Goal: Task Accomplishment & Management: Manage account settings

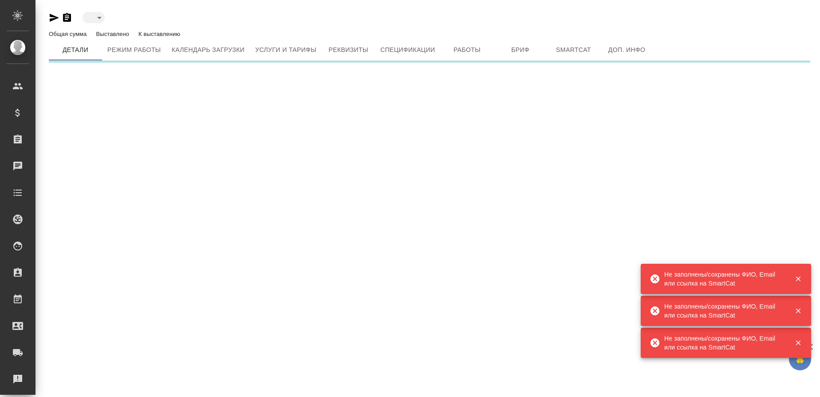
drag, startPoint x: 810, startPoint y: 344, endPoint x: 728, endPoint y: 36, distance: 318.3
click at [774, 261] on div "🙏 .cls-1 fill:#fff; AWATERA Gusmanova Nailya Клиенты Спецификации Заказы Чаты T…" at bounding box center [410, 198] width 820 height 397
click at [708, 127] on div ".cls-1 fill:#fff; AWATERA Gusmanova Nailya Клиенты Спецификации Заказы Чаты Tod…" at bounding box center [410, 198] width 820 height 397
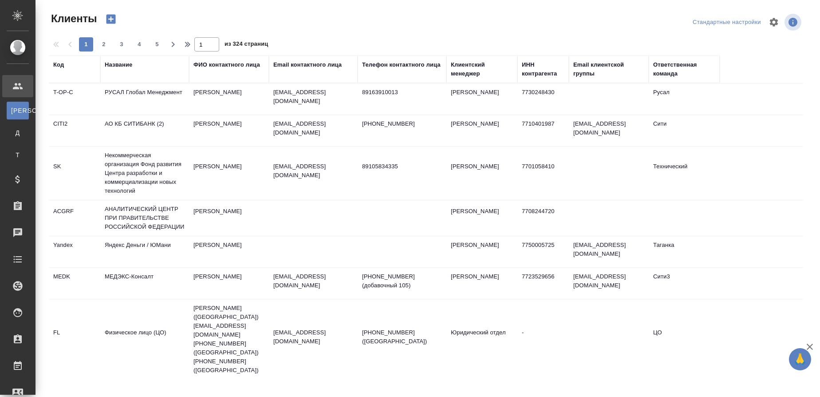
select select "RU"
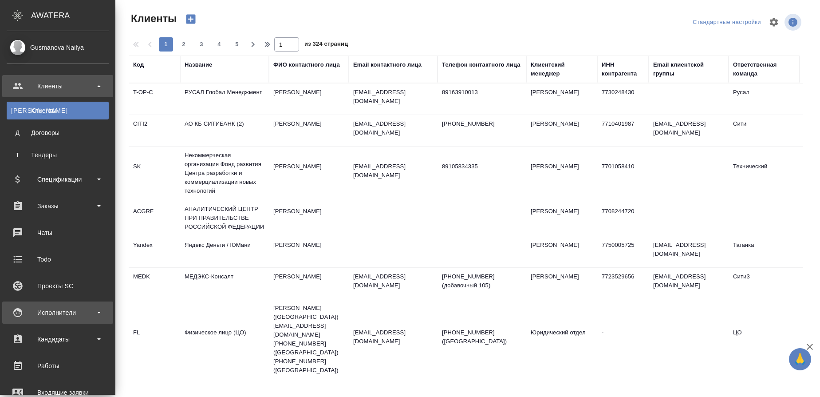
click at [40, 316] on div "Исполнители" at bounding box center [58, 312] width 102 height 13
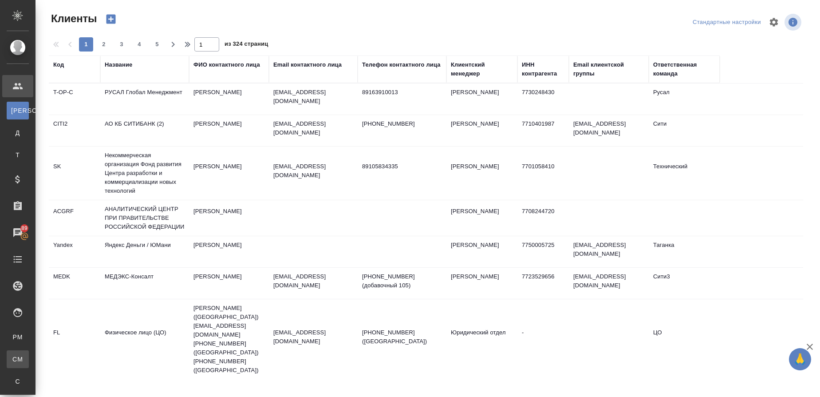
click at [13, 357] on div "Для CM/VM" at bounding box center [6, 359] width 13 height 9
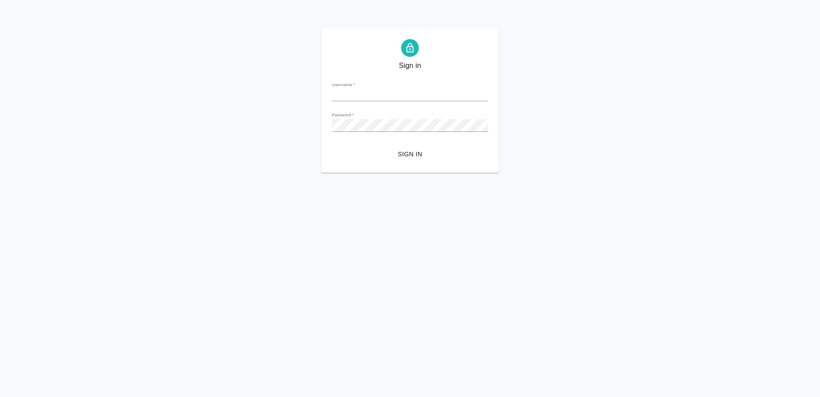
type input "[EMAIL_ADDRESS][DOMAIN_NAME]"
click at [407, 150] on span "Sign in" at bounding box center [410, 154] width 142 height 11
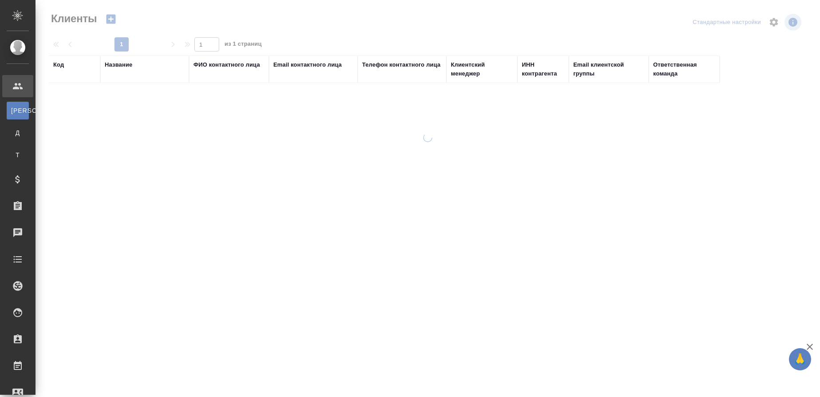
select select "RU"
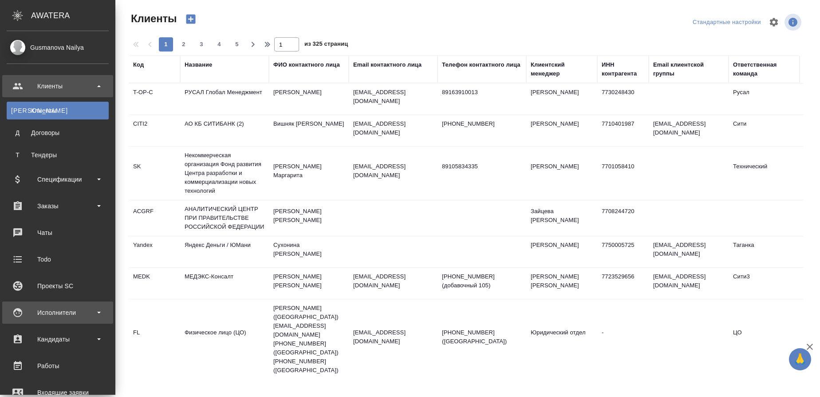
click at [41, 319] on div "Исполнители" at bounding box center [57, 312] width 111 height 22
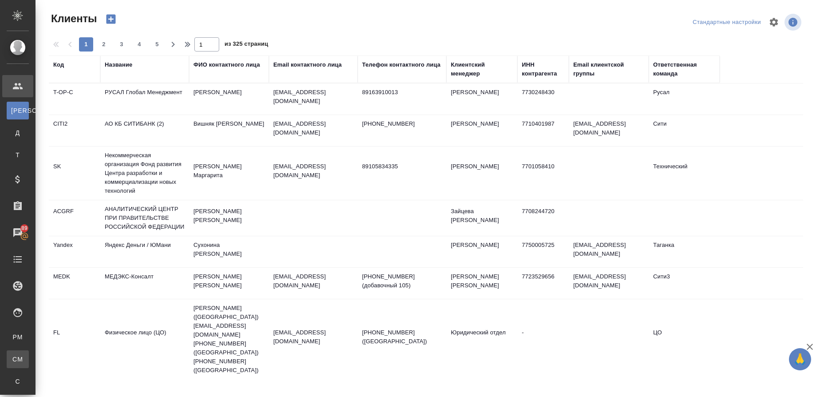
click at [29, 366] on link "CM Для CM/VM" at bounding box center [18, 359] width 22 height 18
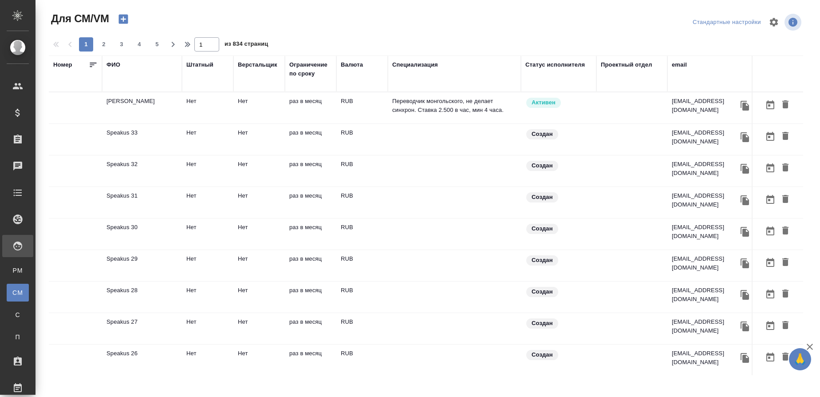
click at [117, 67] on div "ФИО" at bounding box center [114, 64] width 14 height 9
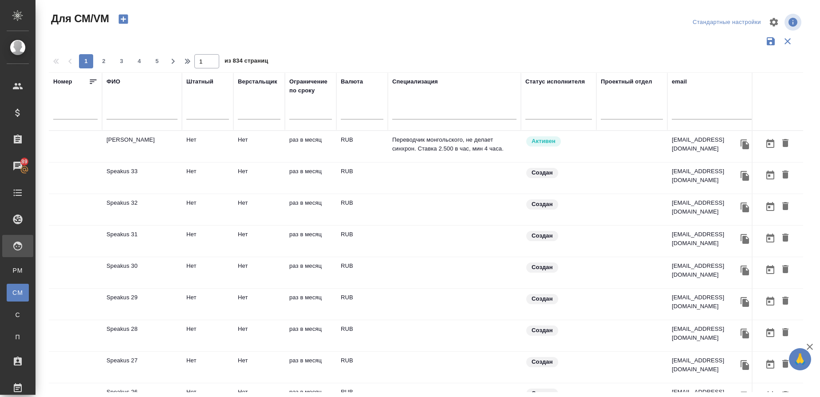
click at [117, 113] on input "text" at bounding box center [142, 113] width 71 height 11
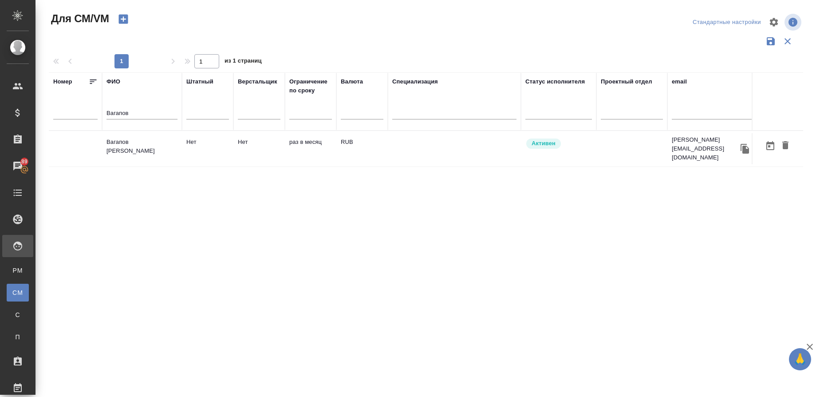
click at [140, 139] on td "Вагапов Алексей" at bounding box center [142, 148] width 80 height 31
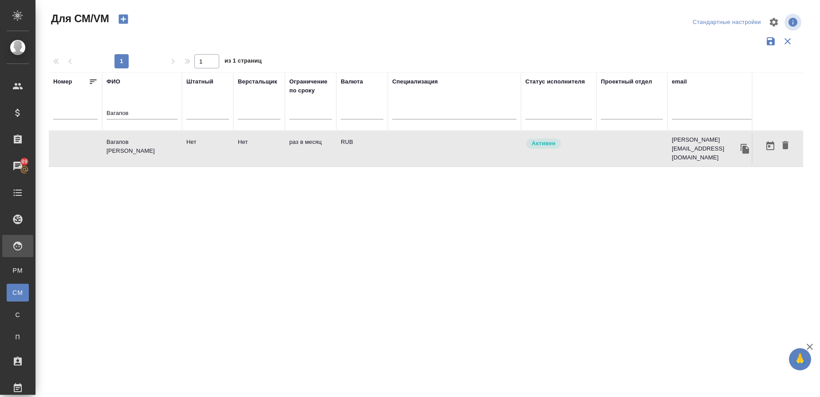
click at [140, 139] on td "Вагапов Алексей" at bounding box center [142, 148] width 80 height 31
drag, startPoint x: 134, startPoint y: 111, endPoint x: 37, endPoint y: 112, distance: 97.2
click at [37, 112] on div "Для СМ/VM Стандартные настройки 1 1 из 1 страниц Номер ФИО Вагапов Штатный Верс…" at bounding box center [428, 198] width 785 height 397
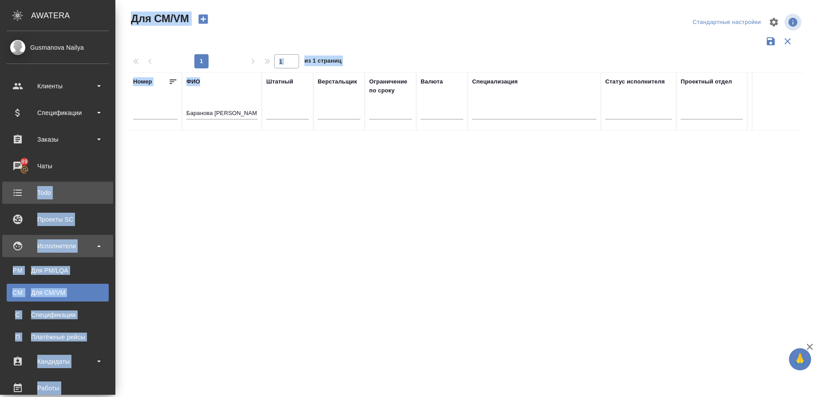
drag, startPoint x: 171, startPoint y: 108, endPoint x: 7, endPoint y: 182, distance: 180.2
click at [7, 182] on div ".cls-1 fill:#fff; AWATERA Gusmanova Nailya Клиенты Спецификации Заказы 89 Чаты …" at bounding box center [410, 198] width 820 height 397
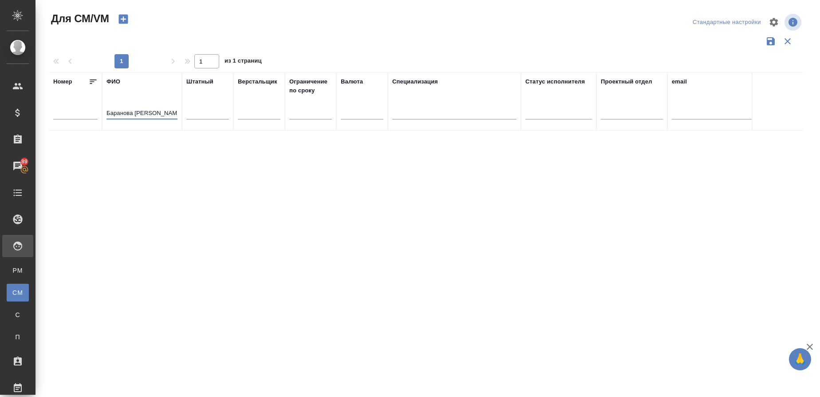
drag, startPoint x: 167, startPoint y: 110, endPoint x: 83, endPoint y: 121, distance: 85.1
click at [83, 121] on tr "Номер ФИО Баранова Кристина Штатный Верстальщик Ограничение по сроку Валюта Спе…" at bounding box center [523, 101] width 948 height 58
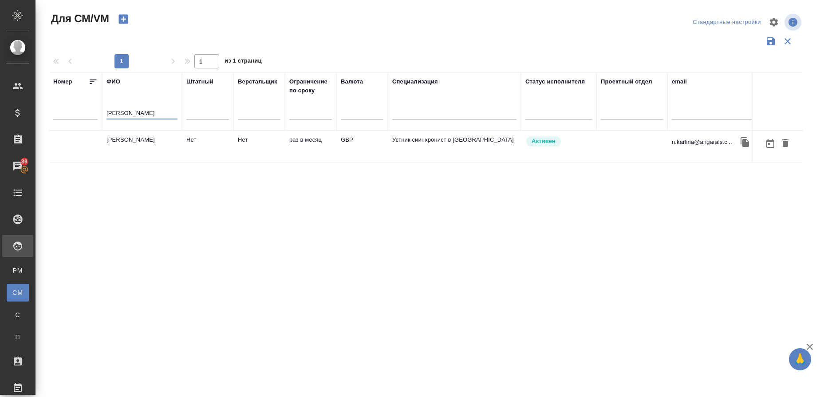
type input "[PERSON_NAME]"
click at [122, 139] on td "[PERSON_NAME]" at bounding box center [142, 146] width 80 height 31
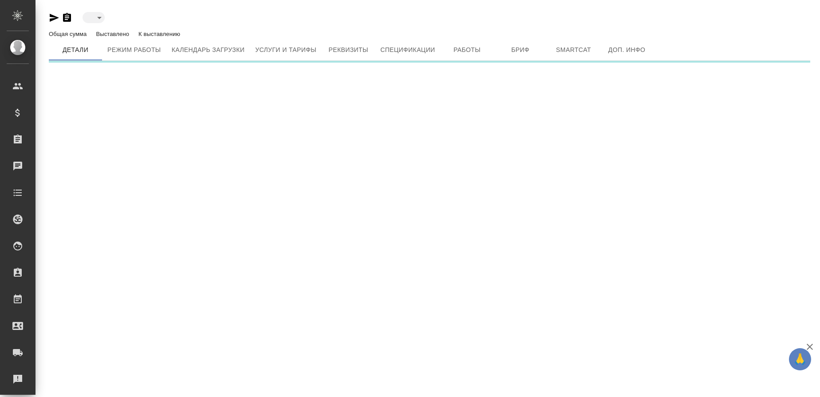
type input "active"
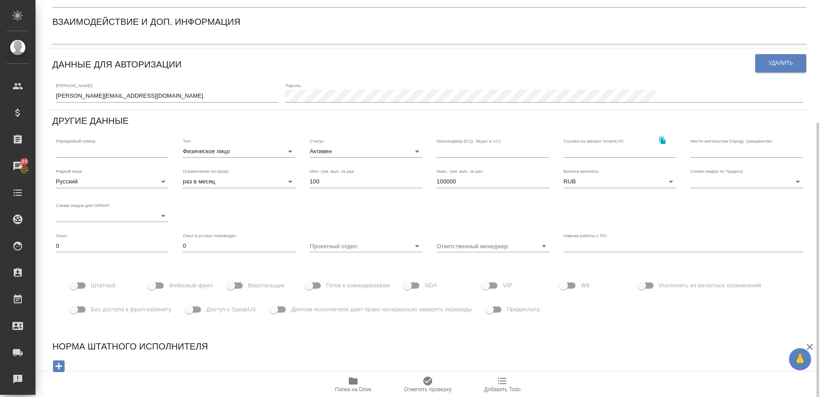
scroll to position [168, 0]
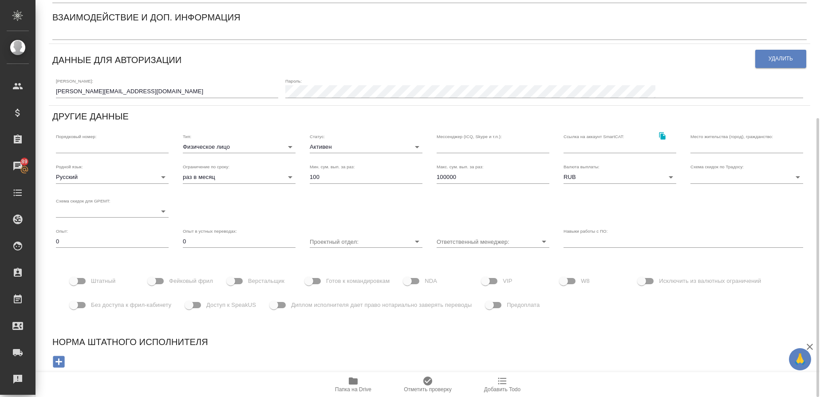
click at [201, 307] on input "Доступ к SpeakUS" at bounding box center [189, 304] width 51 height 17
checkbox input "true"
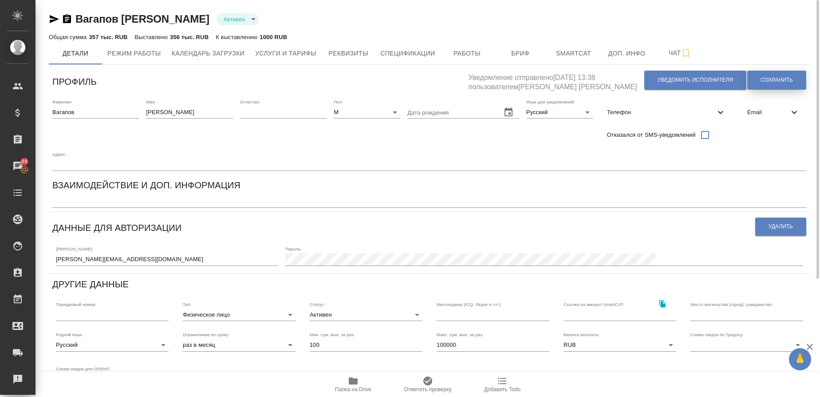
click at [783, 84] on button "Сохранить" at bounding box center [776, 80] width 59 height 19
click at [301, 48] on span "Услуги и тарифы" at bounding box center [285, 53] width 61 height 11
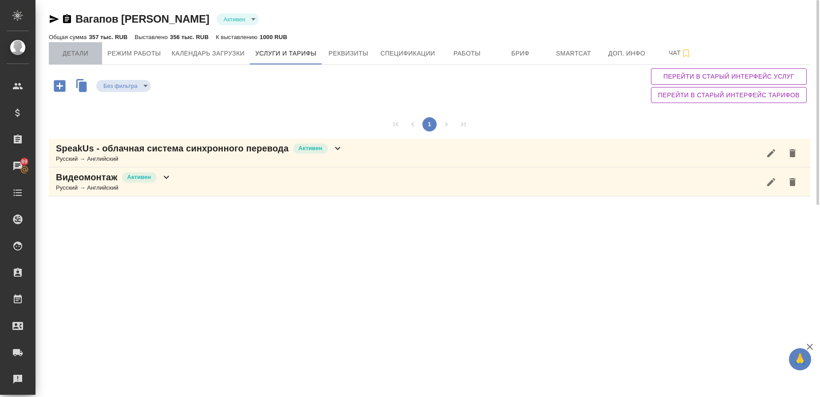
click at [85, 55] on span "Детали" at bounding box center [75, 53] width 43 height 11
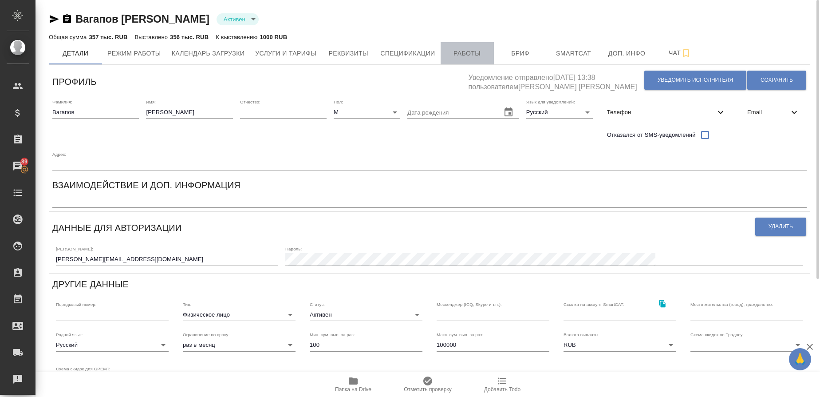
click at [476, 47] on button "Работы" at bounding box center [467, 53] width 53 height 22
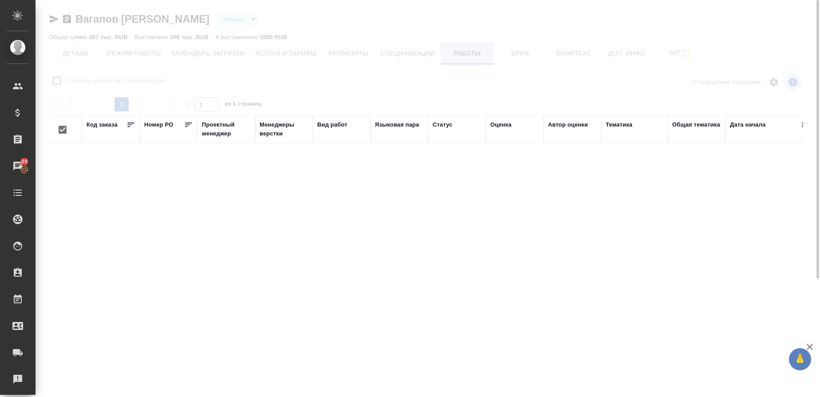
checkbox input "false"
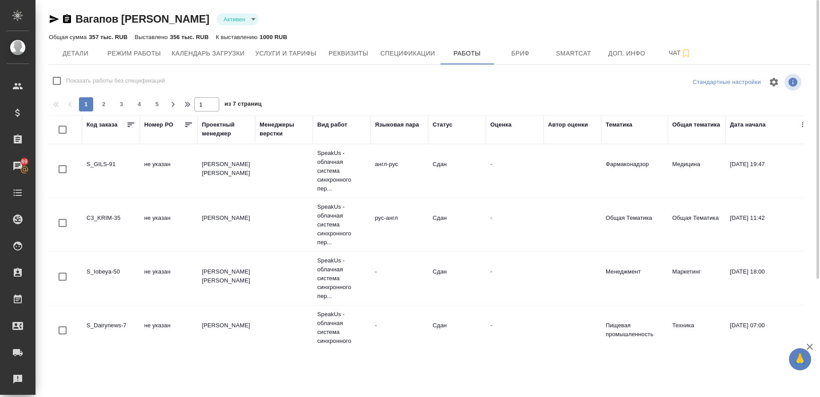
click at [551, 155] on tr "S_GILS-91 не указан Федотова Ирина SpeakUs - облачная система синхронного пер..…" at bounding box center [707, 171] width 1316 height 54
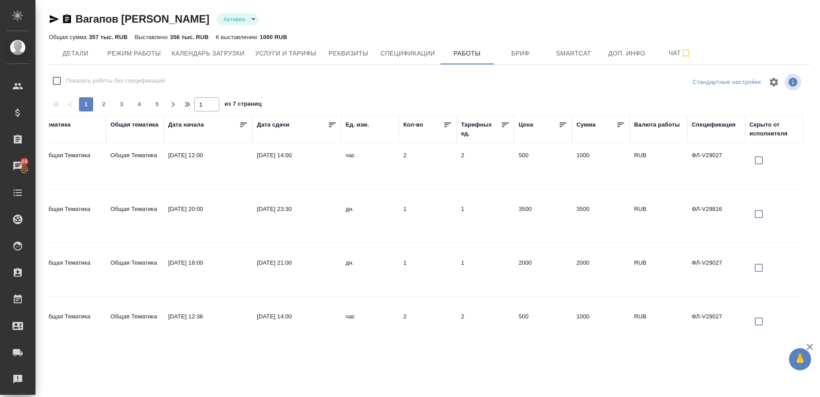
scroll to position [976, 572]
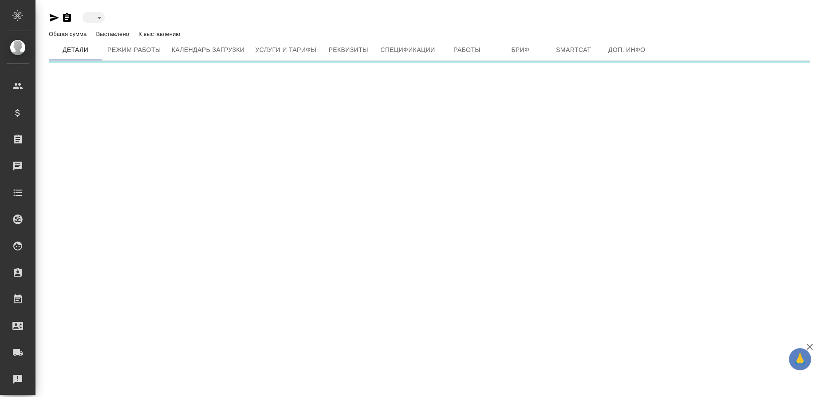
type input "active"
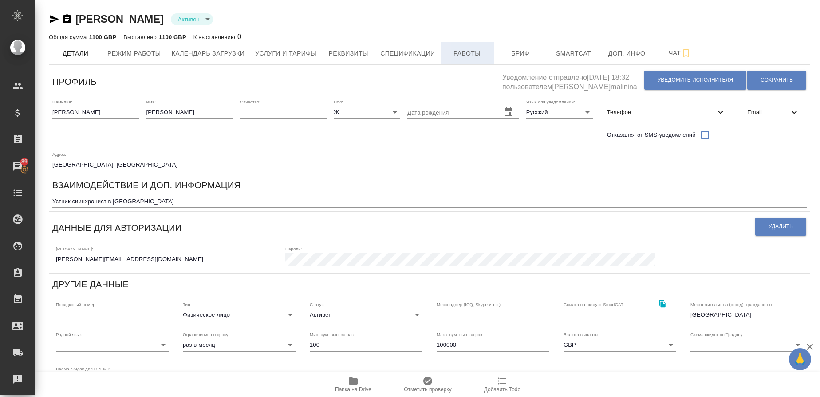
click at [466, 50] on span "Работы" at bounding box center [467, 53] width 43 height 11
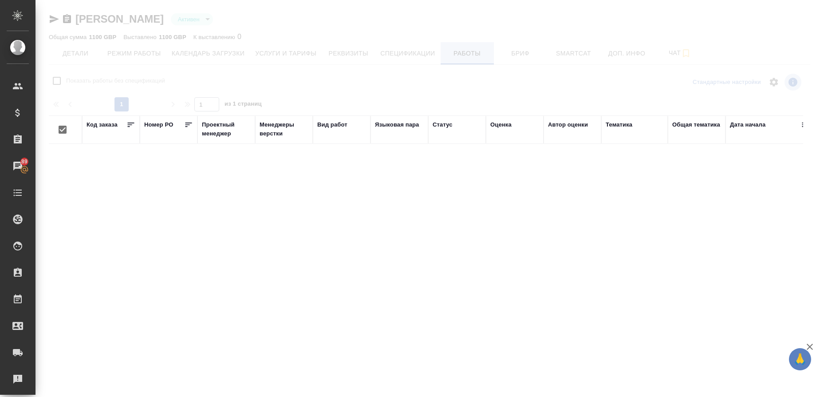
checkbox input "false"
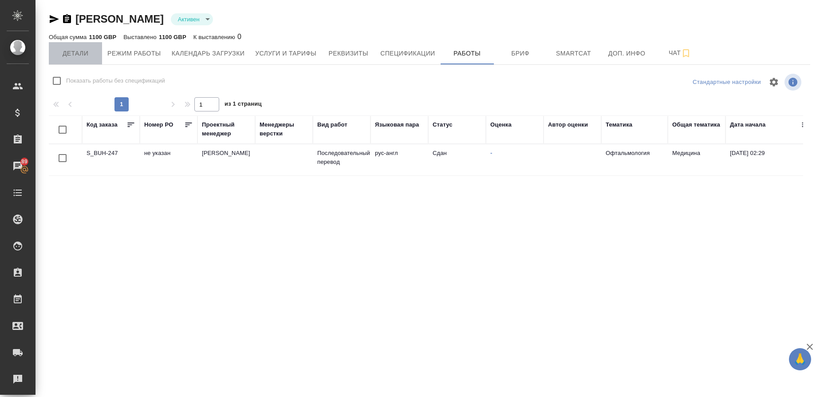
click at [75, 61] on button "Детали" at bounding box center [75, 53] width 53 height 22
